Goal: Transaction & Acquisition: Download file/media

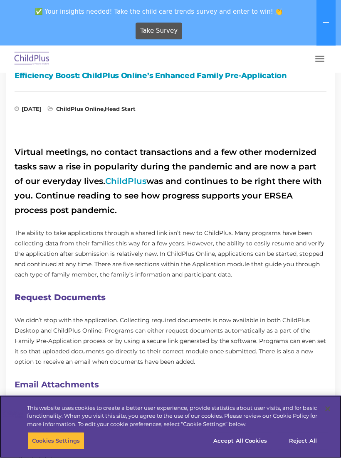
scroll to position [221, 0]
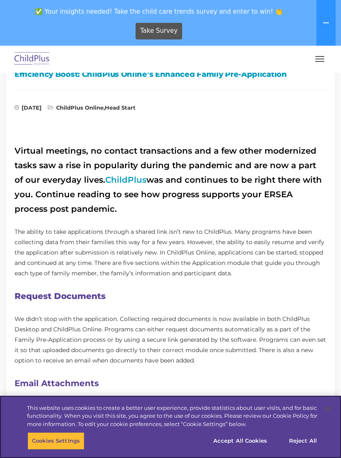
click at [302, 450] on button "Reject All" at bounding box center [303, 441] width 52 height 17
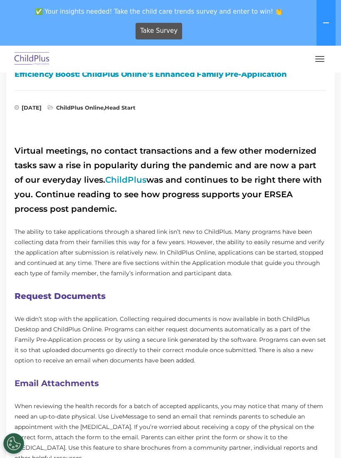
click at [315, 64] on button "button" at bounding box center [319, 58] width 17 height 13
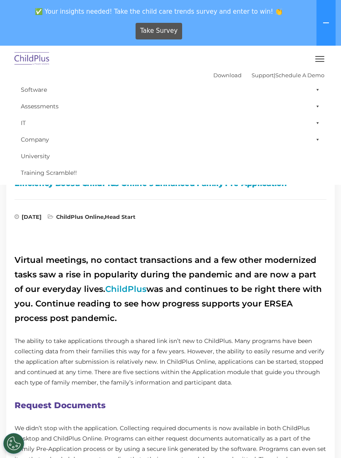
scroll to position [0, 0]
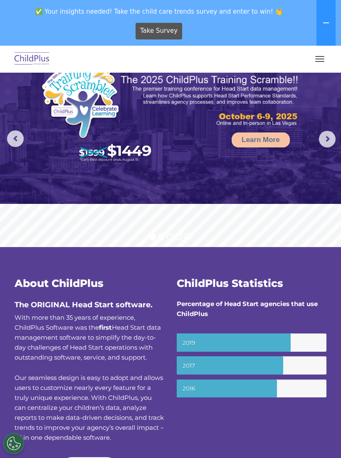
click at [320, 60] on button "button" at bounding box center [319, 58] width 17 height 13
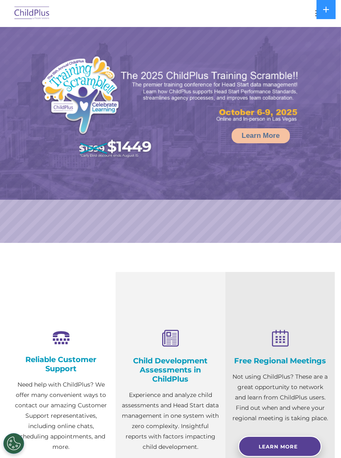
select select "MEDIUM"
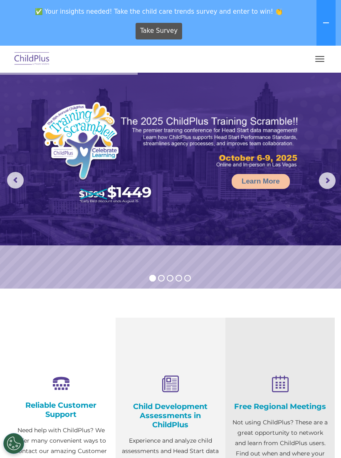
click at [33, 57] on img at bounding box center [31, 59] width 39 height 20
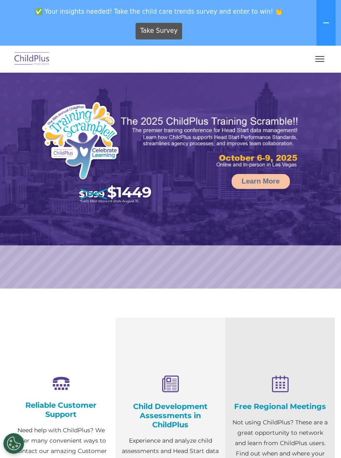
select select "MEDIUM"
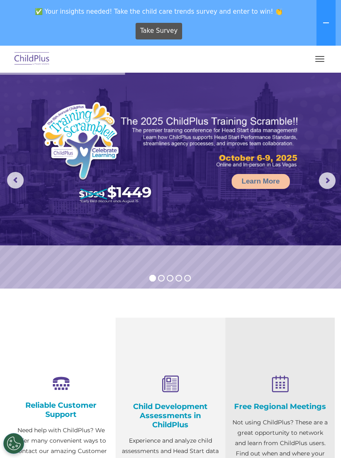
click at [320, 59] on button "button" at bounding box center [319, 58] width 17 height 13
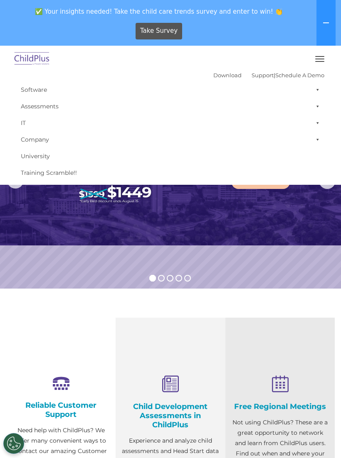
click at [215, 74] on link "Download" at bounding box center [227, 75] width 28 height 7
